Goal: Task Accomplishment & Management: Manage account settings

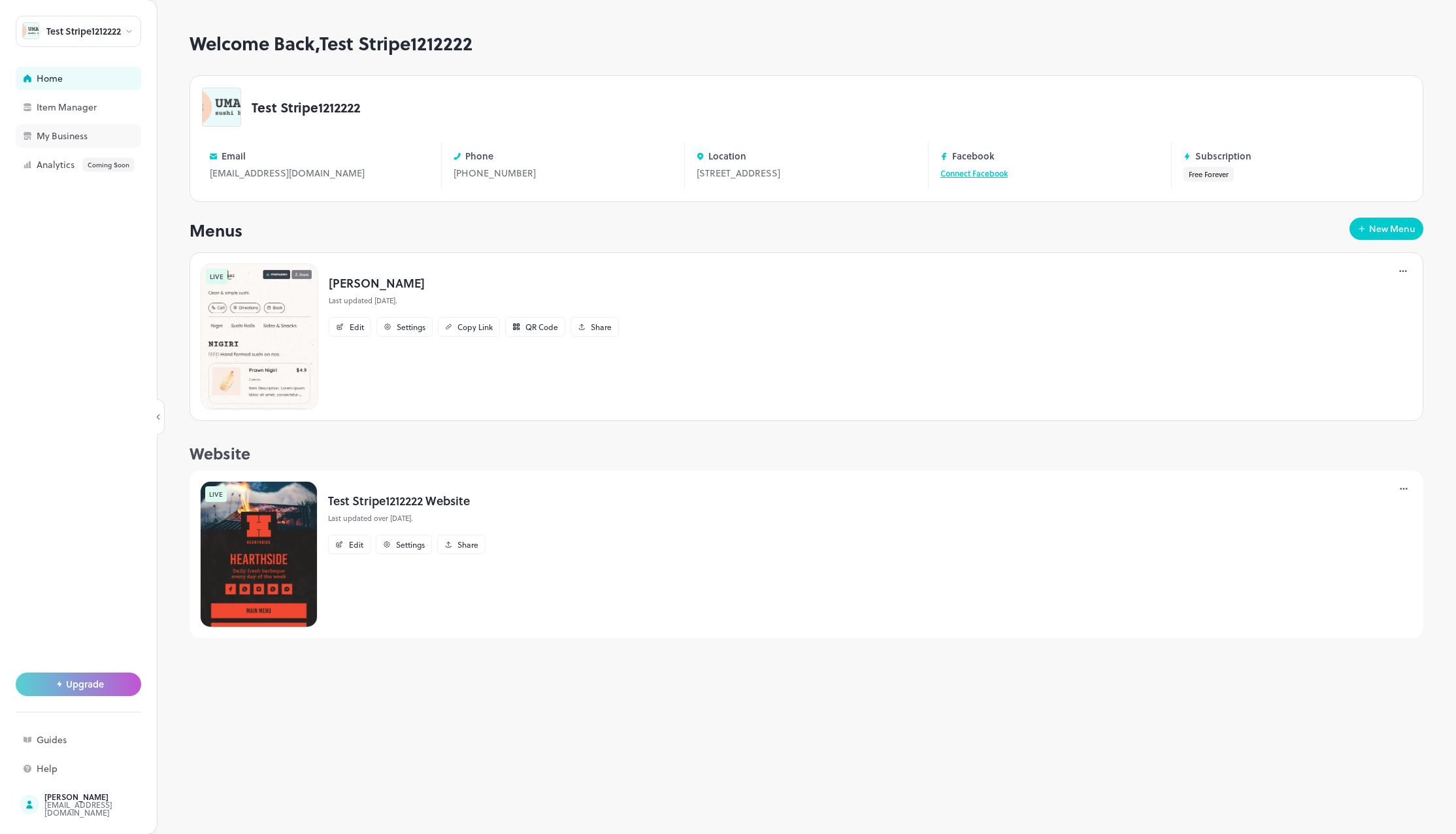
click at [71, 139] on div "My Business" at bounding box center [102, 136] width 131 height 9
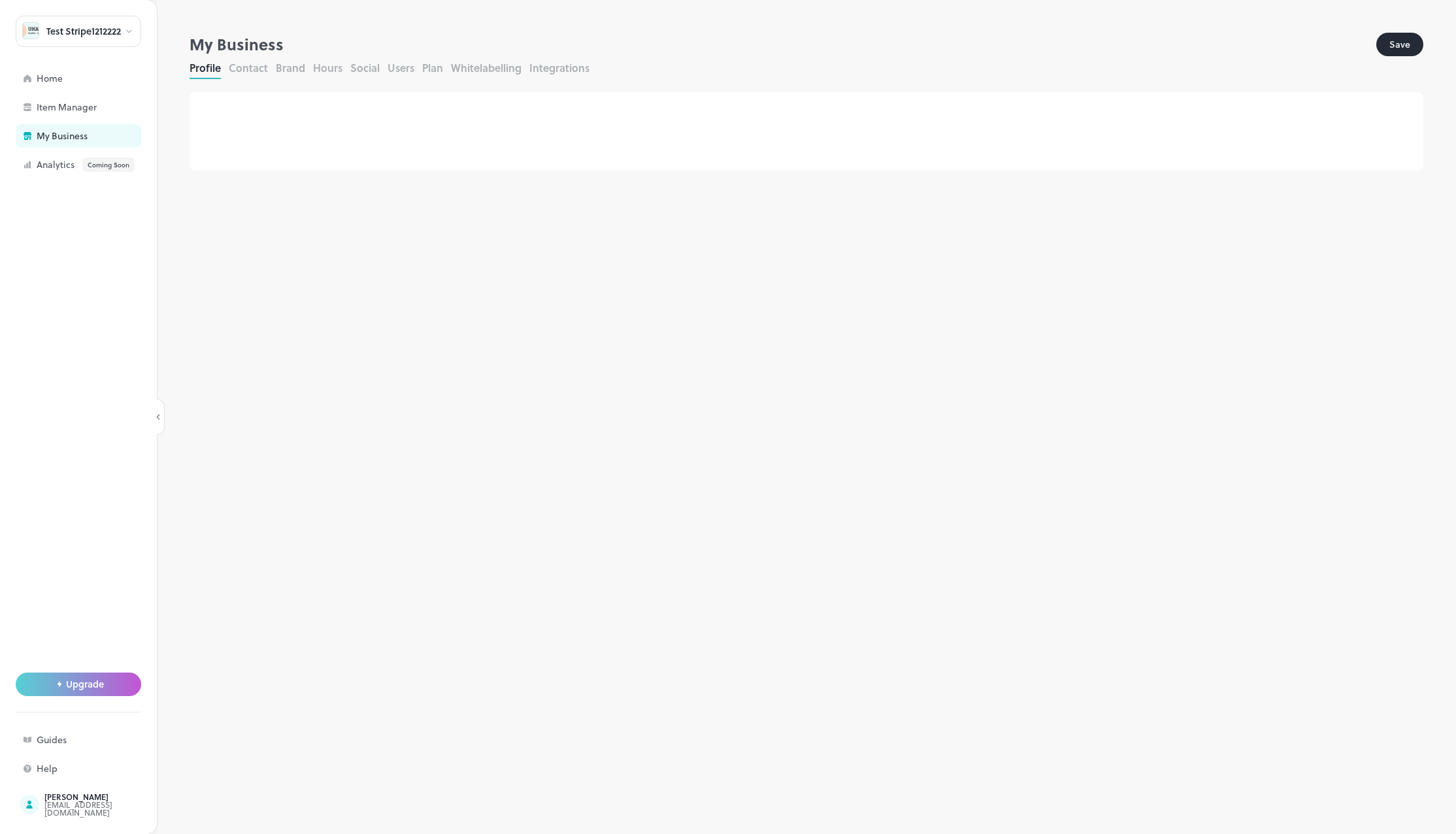
click at [361, 65] on button "Social" at bounding box center [365, 67] width 30 height 15
drag, startPoint x: 366, startPoint y: 151, endPoint x: 203, endPoint y: 167, distance: 163.8
click at [203, 167] on div "Facebook test" at bounding box center [806, 154] width 1206 height 39
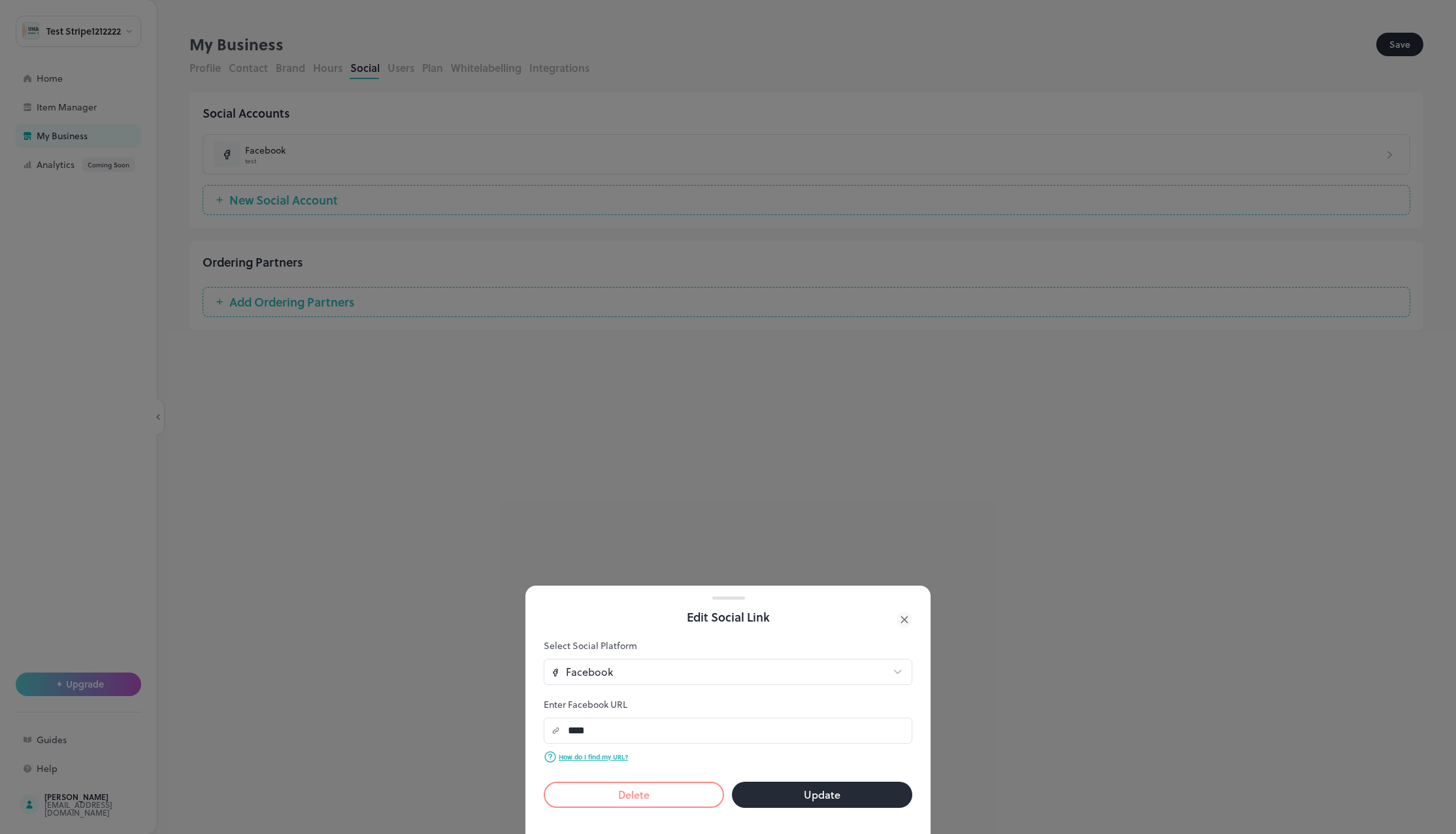
click at [624, 448] on div at bounding box center [728, 417] width 1456 height 834
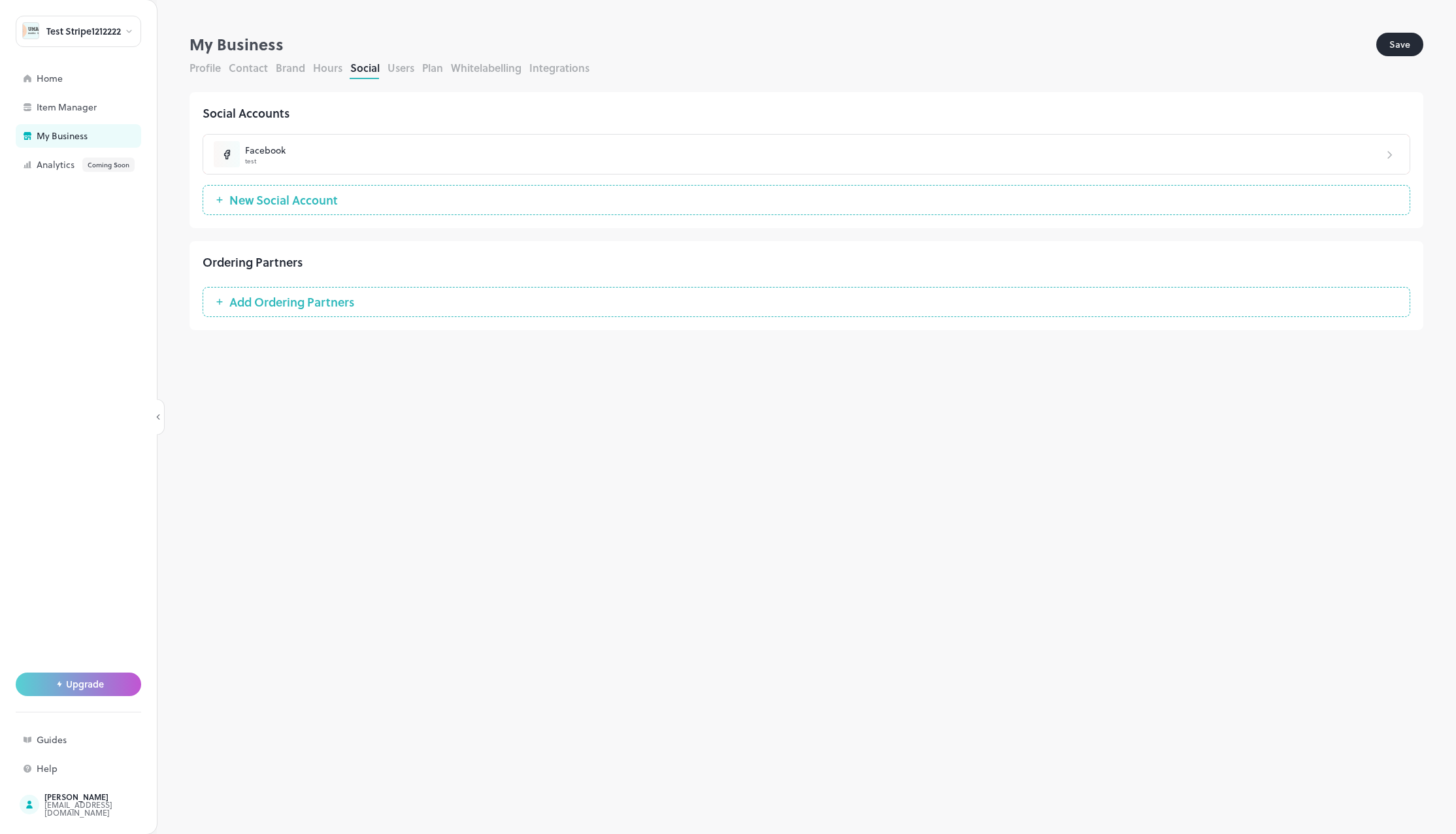
click at [404, 66] on button "Users" at bounding box center [401, 67] width 27 height 15
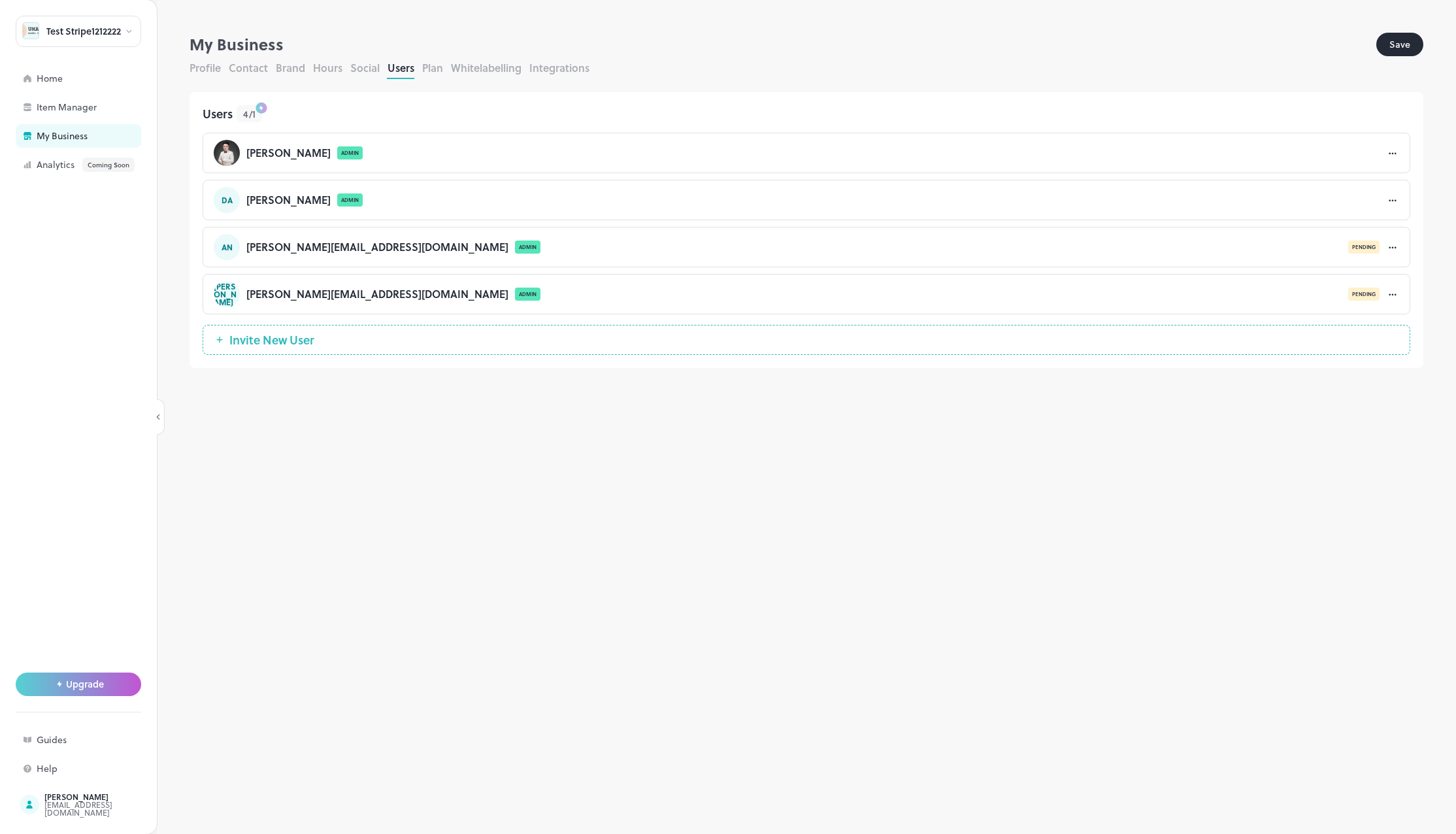
click at [1042, 27] on div "**********" at bounding box center [806, 417] width 1299 height 834
click at [384, 105] on div "Users 4 / 1 [PERSON_NAME] ADMIN DA [PERSON_NAME] ADMIN AN [PERSON_NAME][EMAIL_A…" at bounding box center [806, 229] width 1234 height 275
